Goal: Information Seeking & Learning: Find specific fact

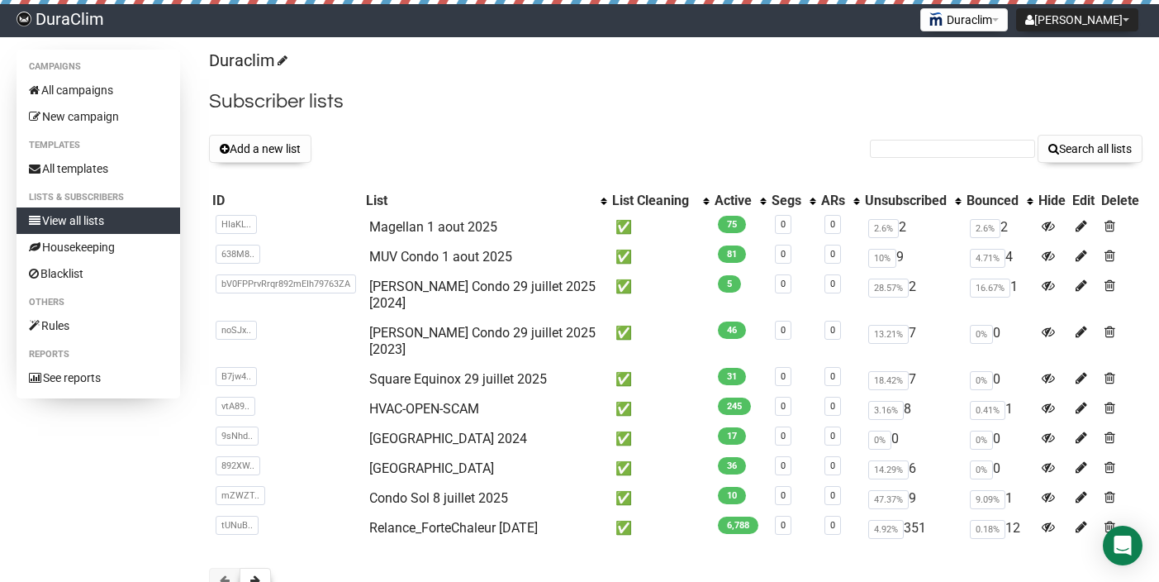
click at [250, 568] on button at bounding box center [255, 580] width 31 height 25
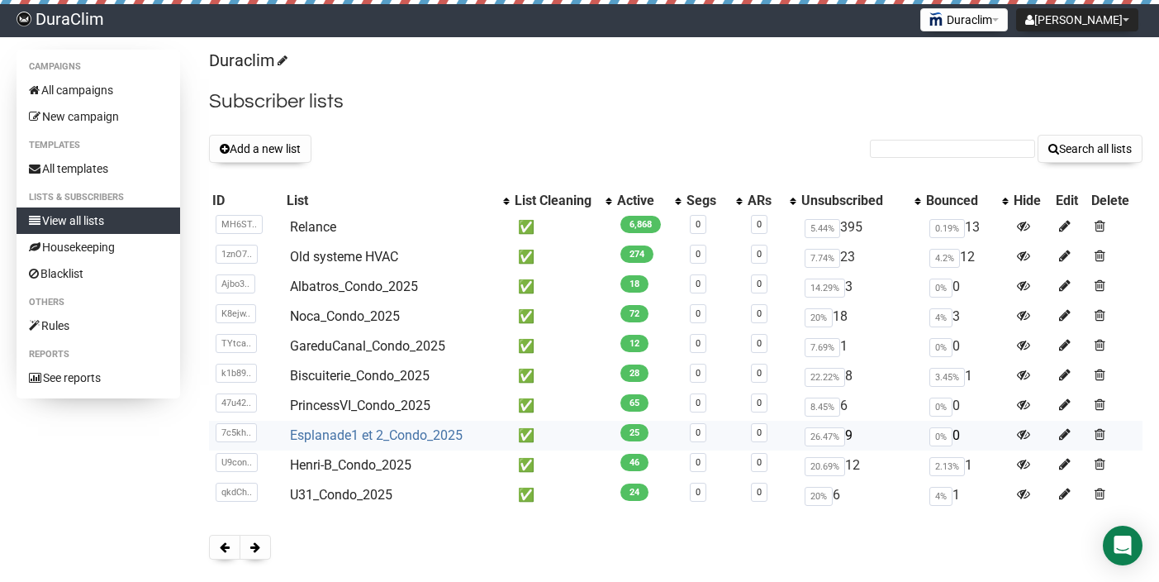
click at [370, 430] on link "Esplanade1 et 2_Condo_2025" at bounding box center [376, 435] width 173 height 16
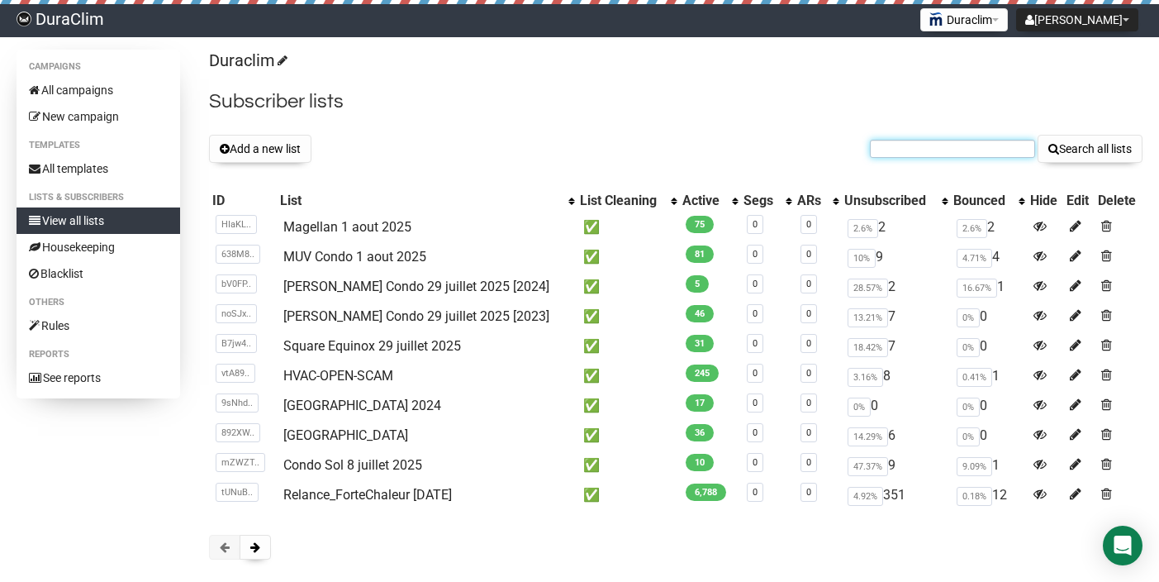
click at [949, 145] on input "text" at bounding box center [952, 149] width 165 height 18
paste input "[PERSON_NAME][EMAIL_ADDRESS][DOMAIN_NAME]"
type input "[PERSON_NAME][EMAIL_ADDRESS][DOMAIN_NAME]"
click at [1038, 135] on button "Search all lists" at bounding box center [1090, 149] width 105 height 28
click at [258, 549] on span at bounding box center [255, 547] width 10 height 12
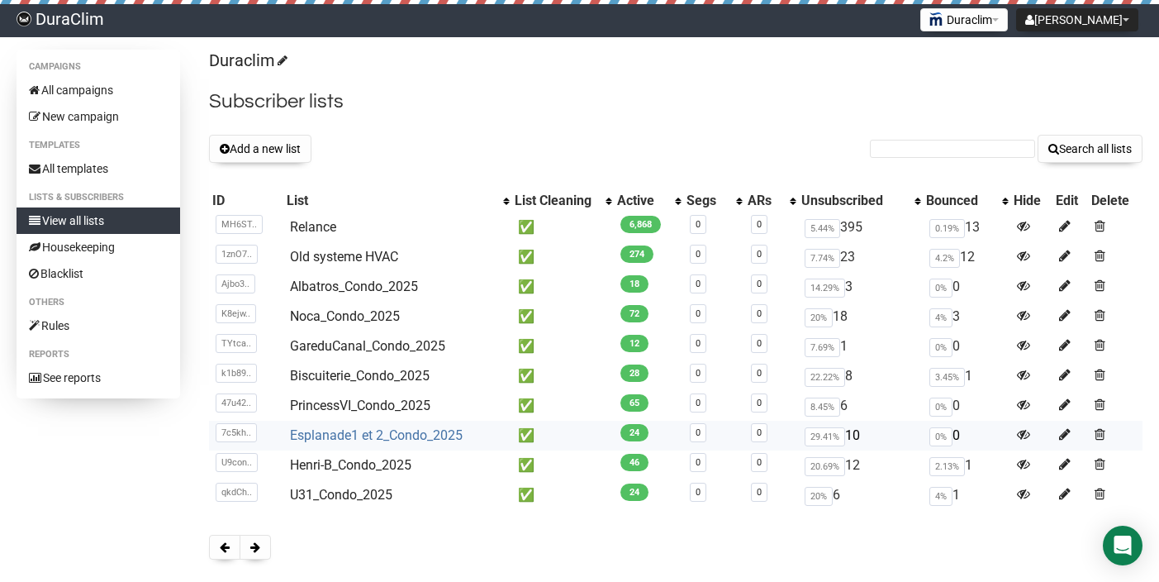
click at [323, 432] on link "Esplanade1 et 2_Condo_2025" at bounding box center [376, 435] width 173 height 16
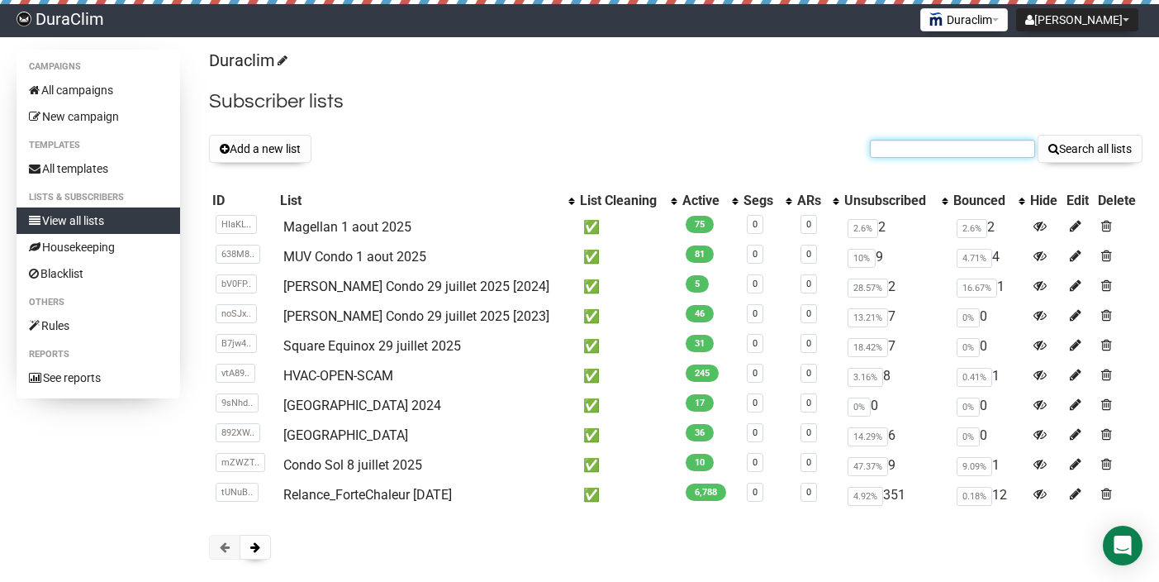
click at [1004, 155] on input "text" at bounding box center [952, 149] width 165 height 18
paste input "ciqmmg@gmail.com"
type input "ciqmmg@gmail.com"
click at [1038, 135] on button "Search all lists" at bounding box center [1090, 149] width 105 height 28
click at [255, 549] on span at bounding box center [255, 547] width 10 height 12
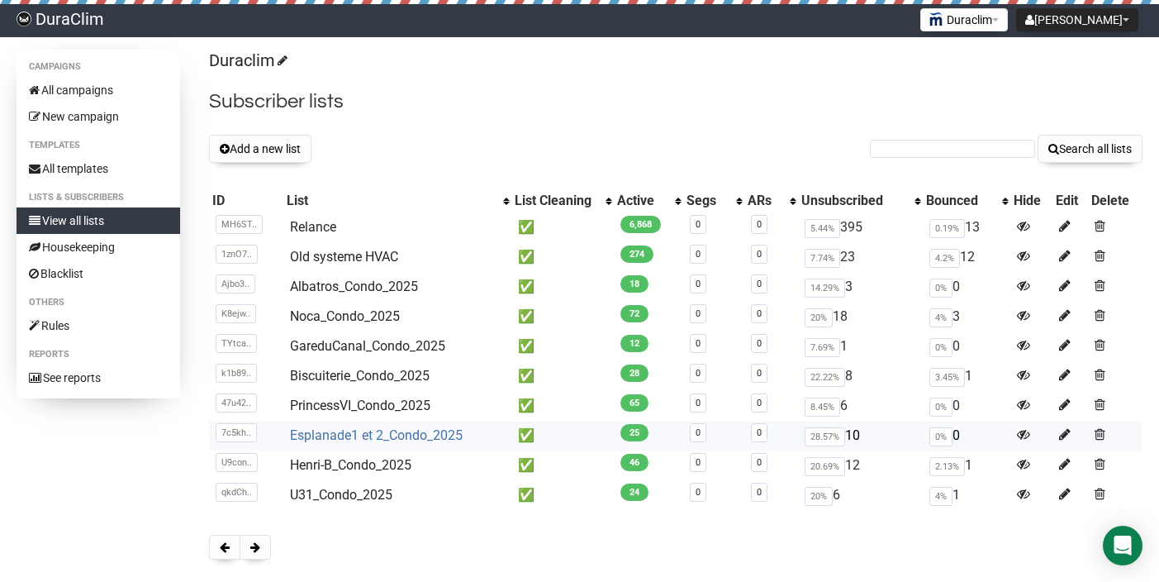
click at [326, 434] on link "Esplanade1 et 2_Condo_2025" at bounding box center [376, 435] width 173 height 16
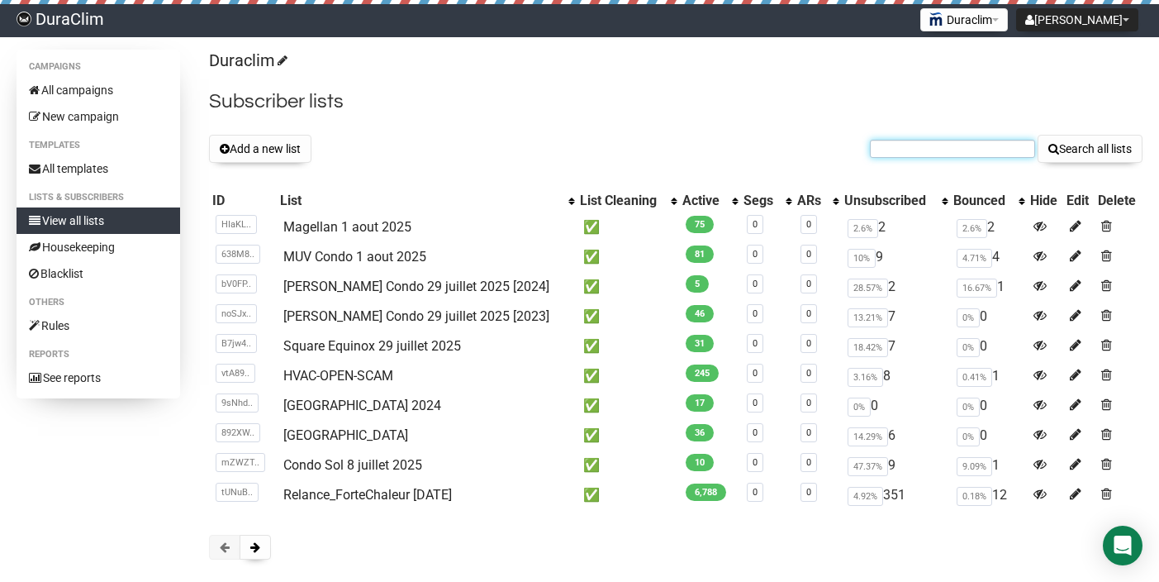
click at [978, 154] on input "text" at bounding box center [952, 149] width 165 height 18
paste input "[PERSON_NAME][EMAIL_ADDRESS][PERSON_NAME][DOMAIN_NAME]"
type input "[PERSON_NAME][EMAIL_ADDRESS][PERSON_NAME][DOMAIN_NAME]"
click at [1038, 135] on button "Search all lists" at bounding box center [1090, 149] width 105 height 28
click at [899, 140] on input "text" at bounding box center [952, 149] width 165 height 18
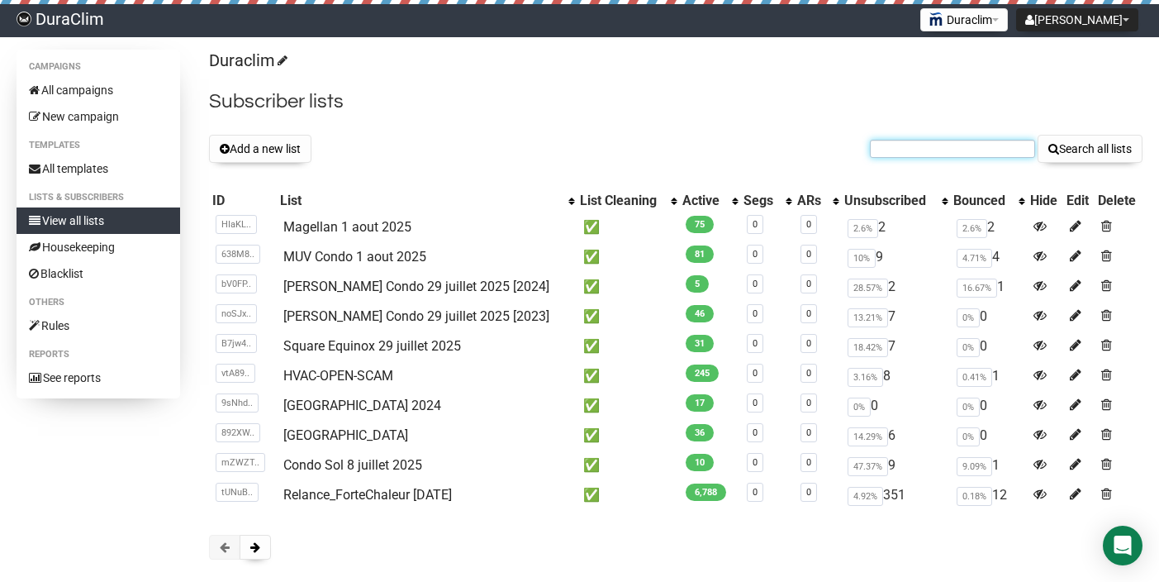
paste input "[EMAIL_ADDRESS][DOMAIN_NAME]"
type input "[EMAIL_ADDRESS][DOMAIN_NAME]"
click at [1038, 135] on button "Search all lists" at bounding box center [1090, 149] width 105 height 28
click at [251, 553] on span at bounding box center [255, 547] width 10 height 12
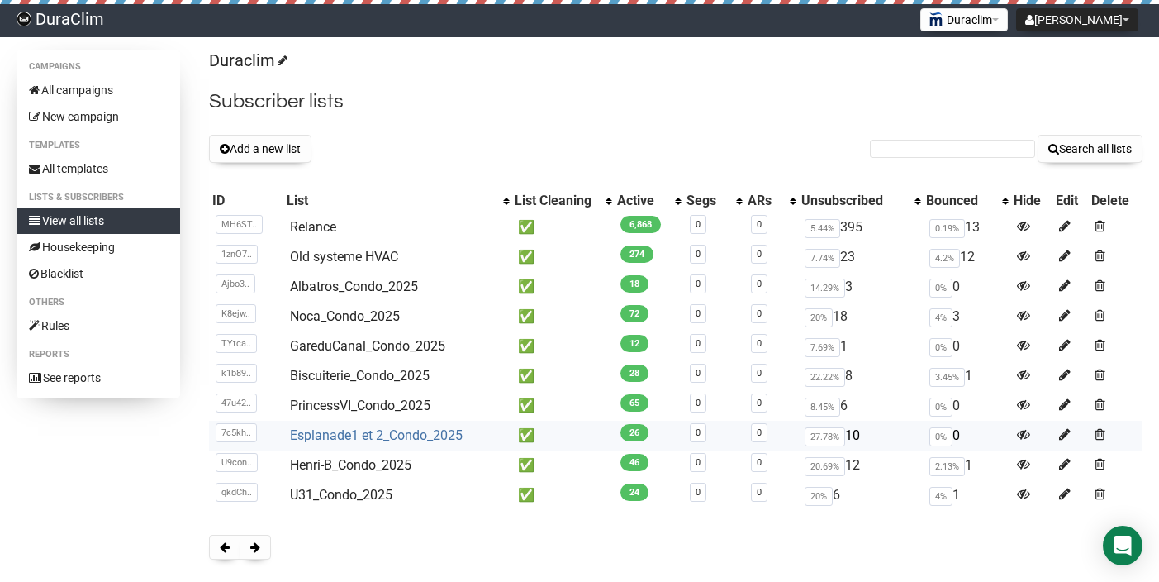
click at [375, 439] on link "Esplanade1 et 2_Condo_2025" at bounding box center [376, 435] width 173 height 16
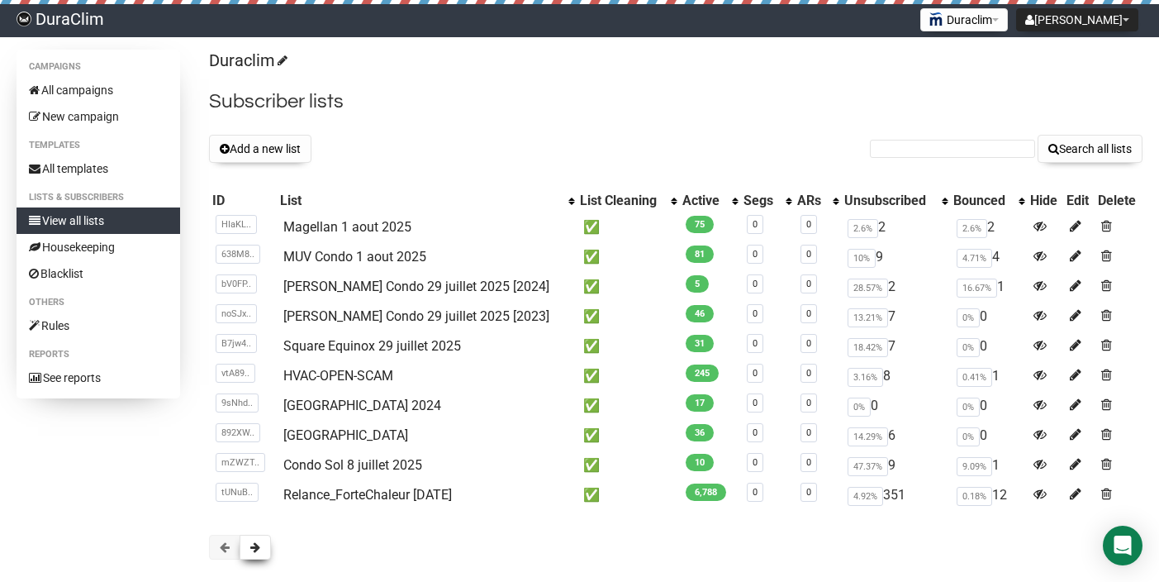
click at [259, 550] on span at bounding box center [255, 547] width 10 height 12
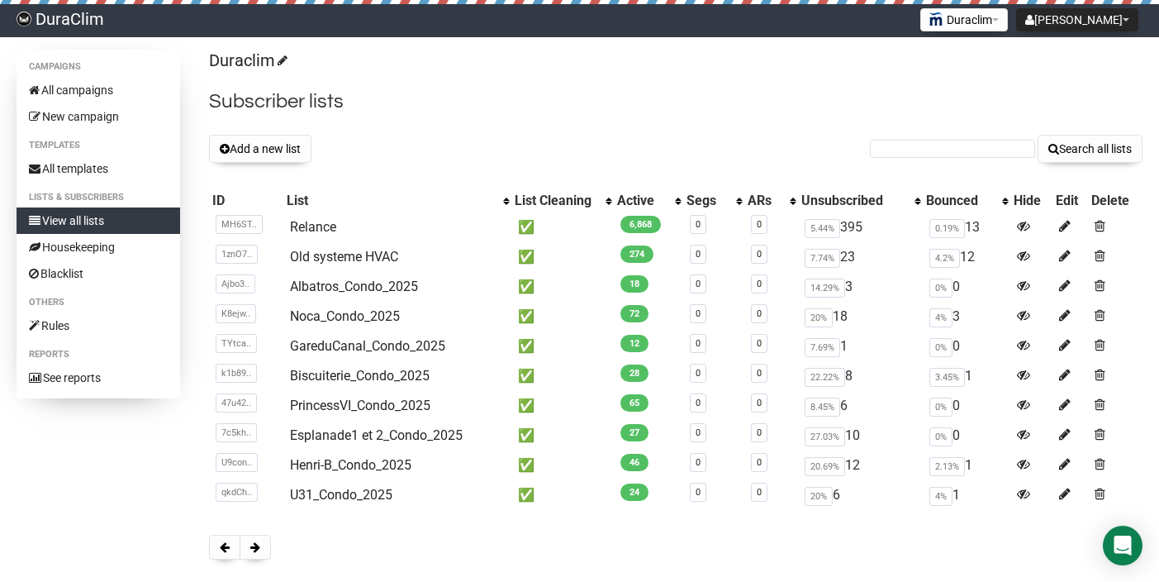
click at [259, 550] on span at bounding box center [255, 547] width 10 height 12
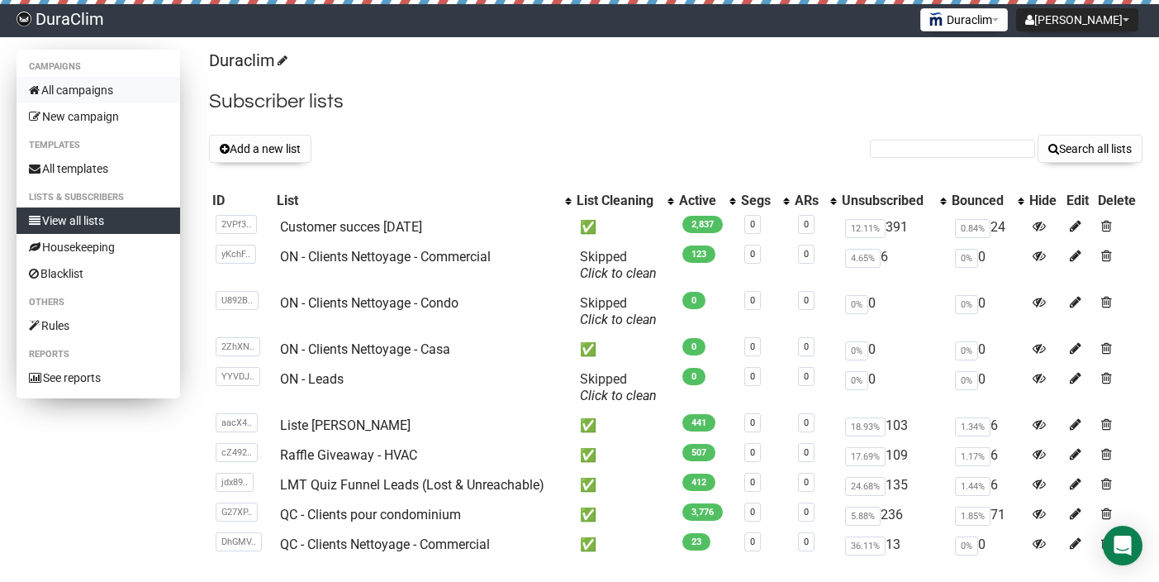
click at [112, 93] on link "All campaigns" at bounding box center [99, 90] width 164 height 26
